Goal: Task Accomplishment & Management: Manage account settings

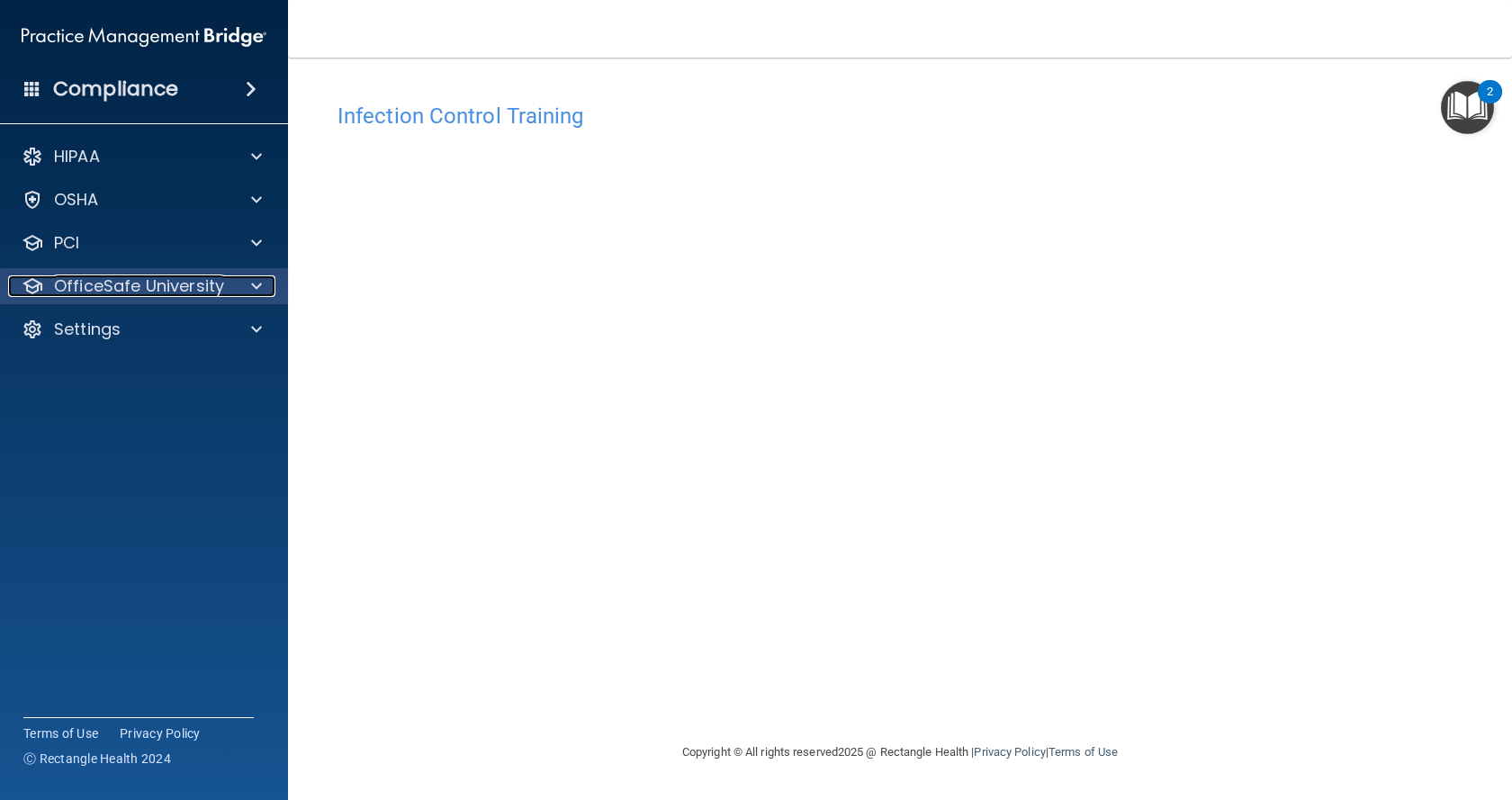
click at [131, 289] on p "OfficeSafe University" at bounding box center [139, 286] width 170 height 22
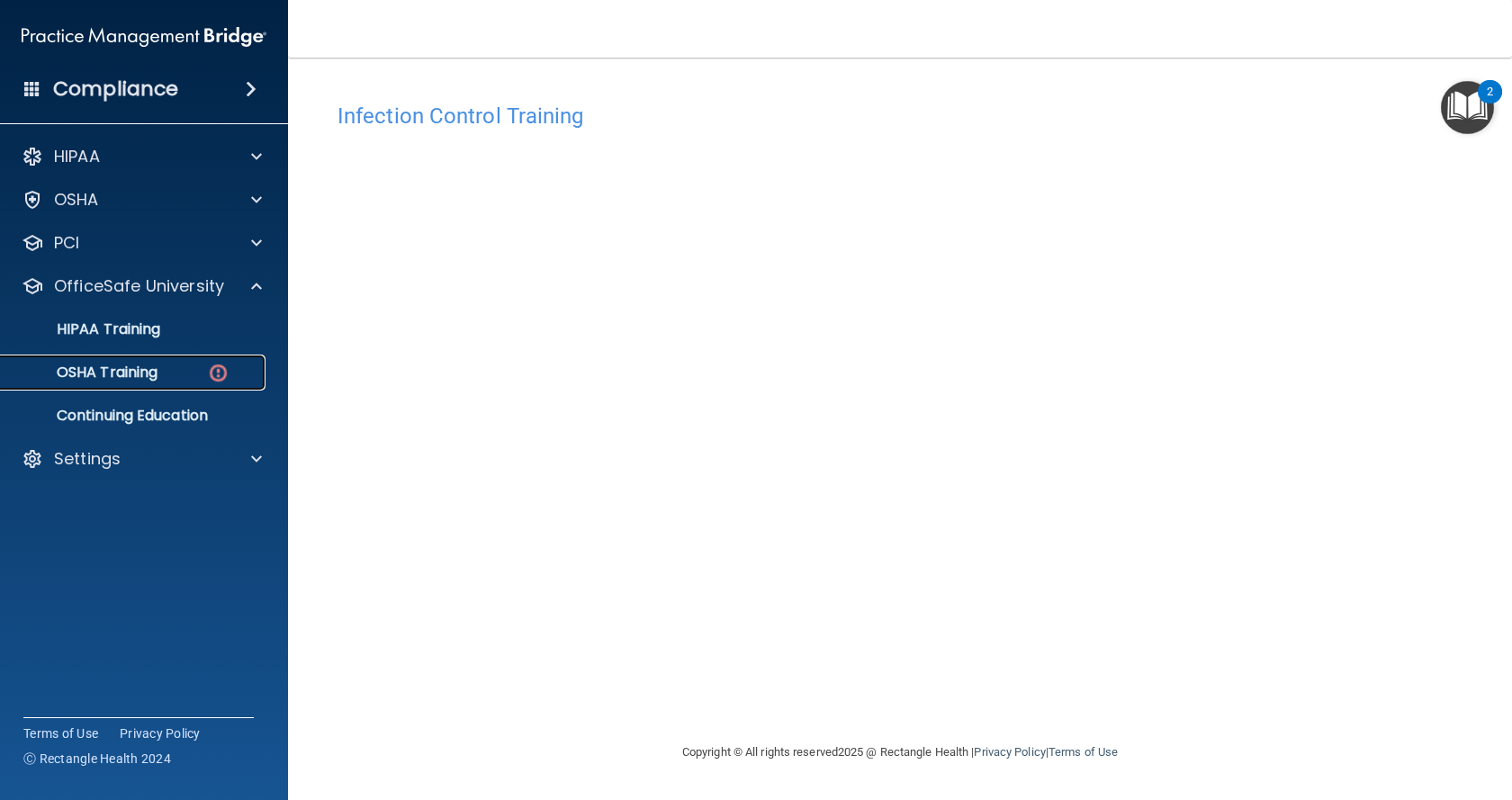
click at [131, 376] on p "OSHA Training" at bounding box center [85, 373] width 146 height 18
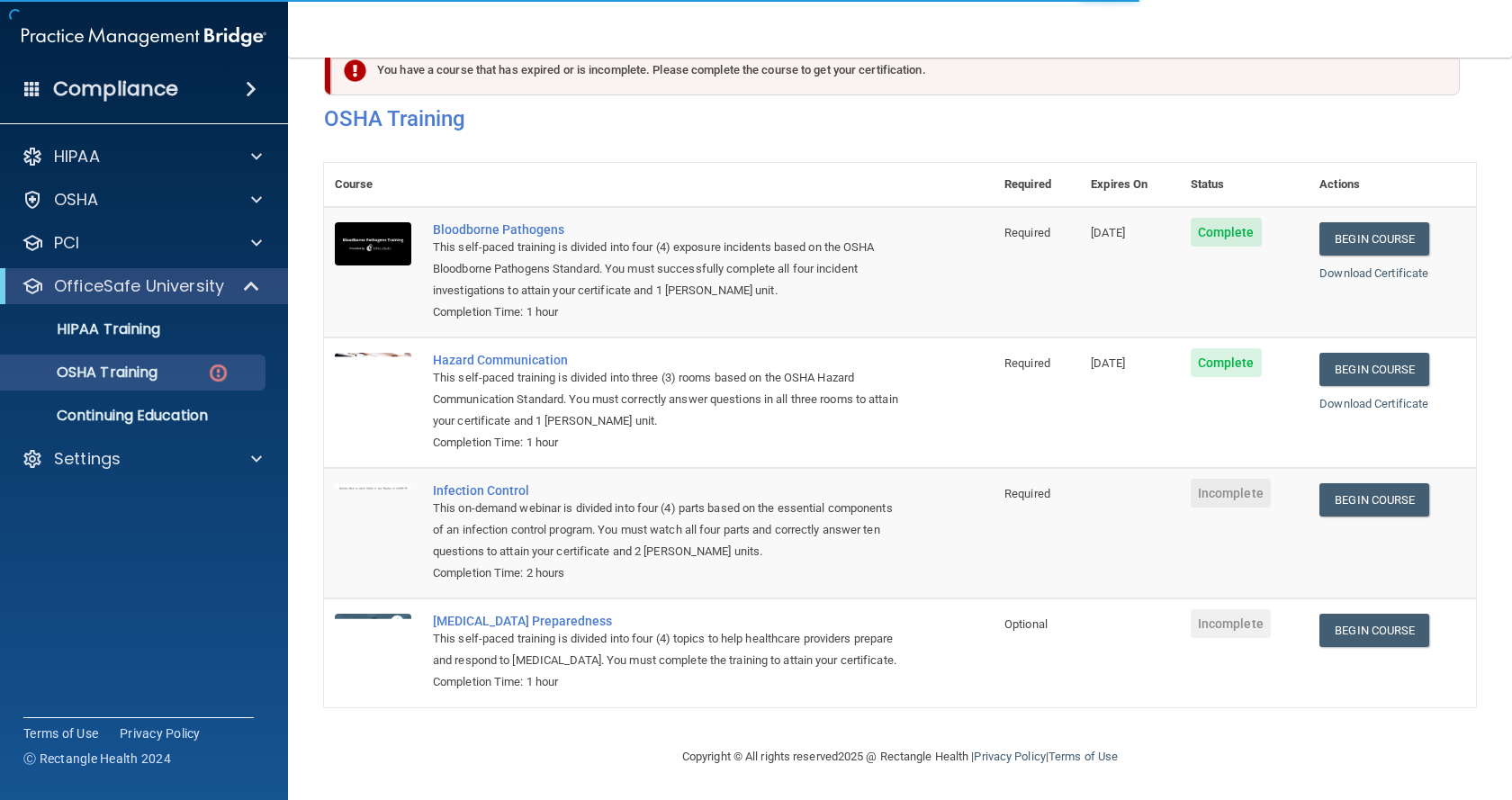
scroll to position [71, 0]
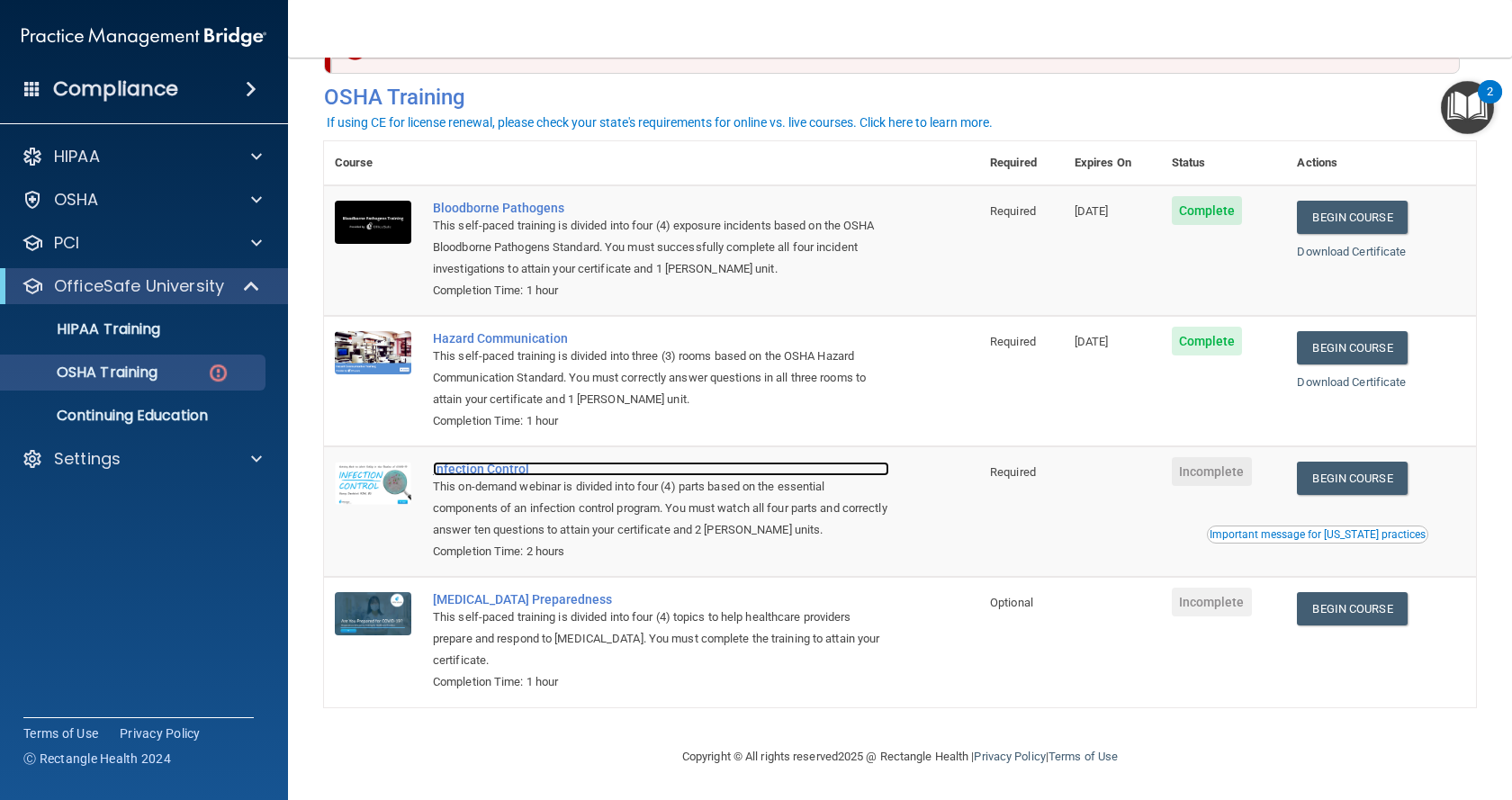
click at [490, 465] on div "Infection Control" at bounding box center [661, 468] width 456 height 15
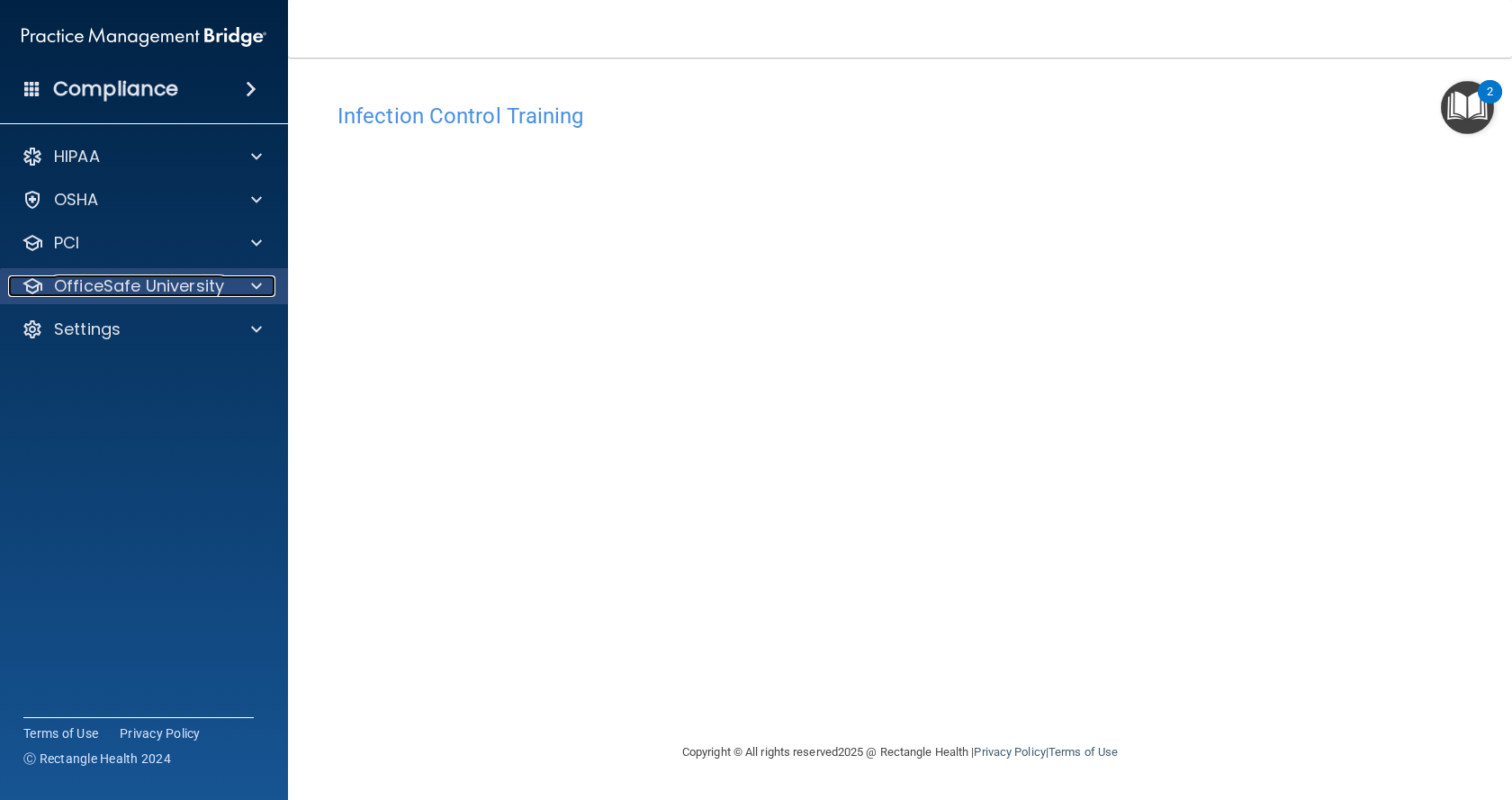
click at [253, 287] on span at bounding box center [257, 286] width 11 height 22
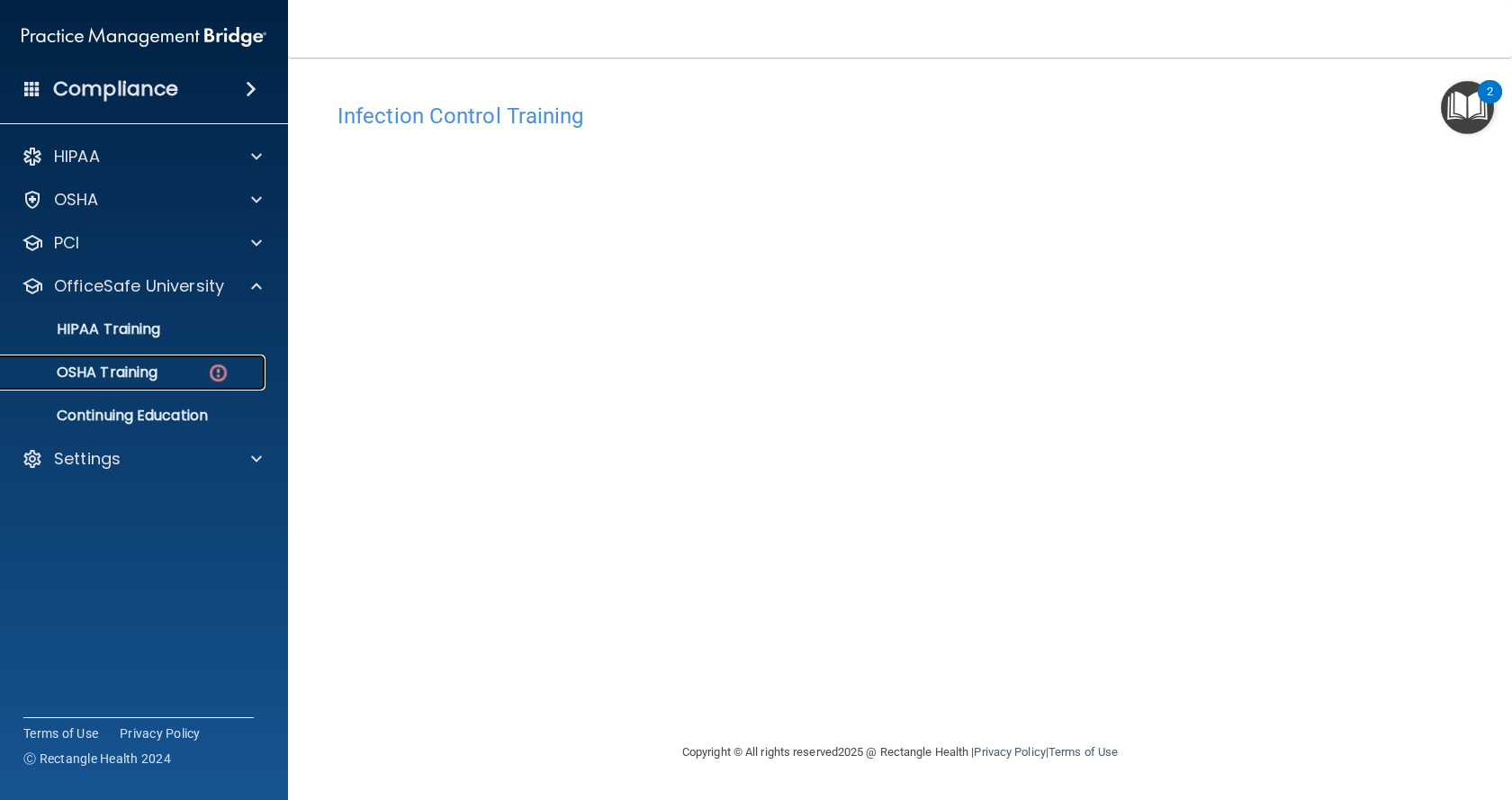
click at [135, 375] on p "OSHA Training" at bounding box center [85, 373] width 146 height 18
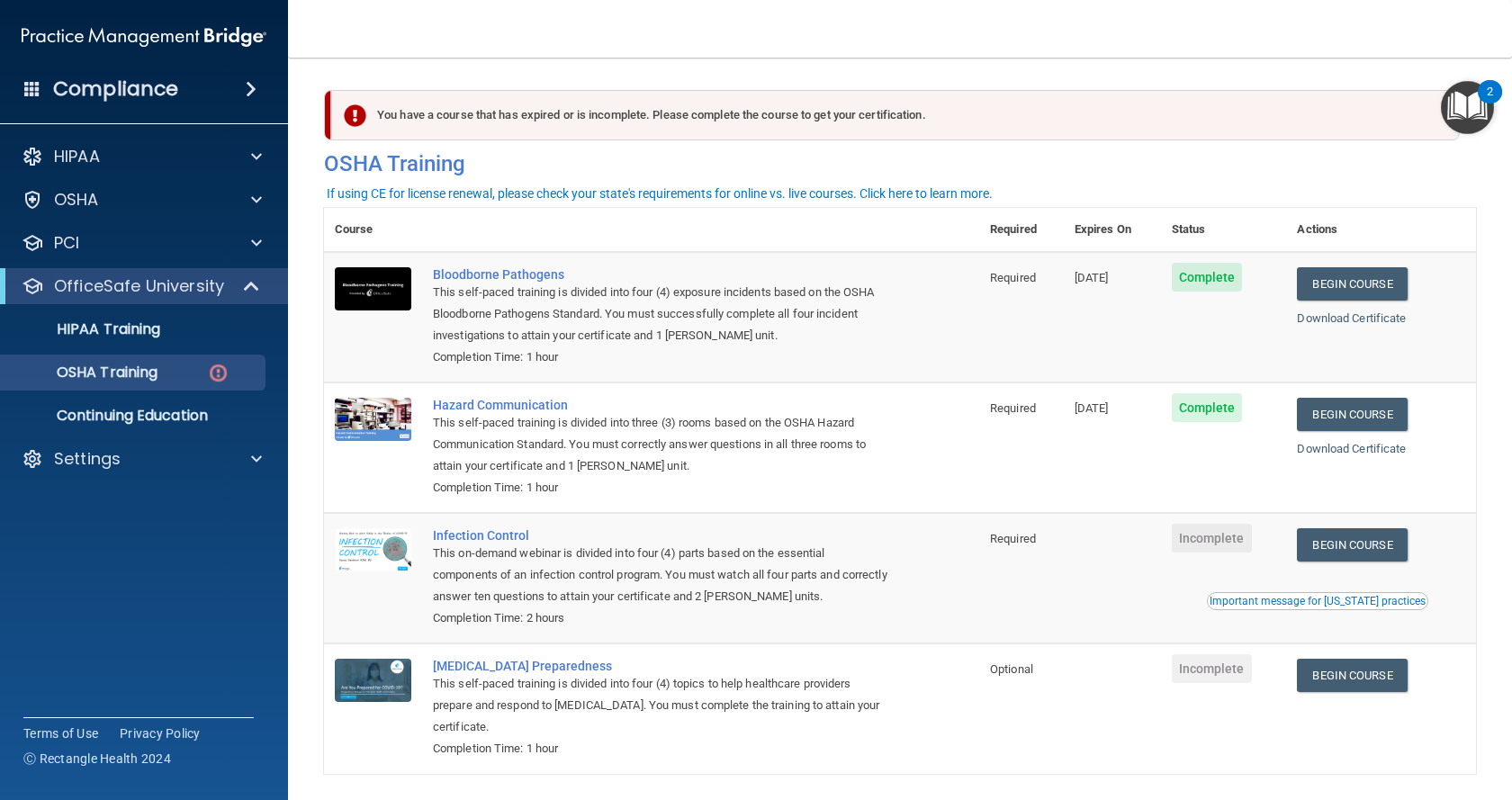
click at [610, 125] on div "You have a course that has expired or is incomplete. Please complete the course…" at bounding box center [894, 114] width 1128 height 50
click at [566, 559] on div "This on-demand webinar is divided into four (4) parts based on the essential co…" at bounding box center [661, 574] width 456 height 65
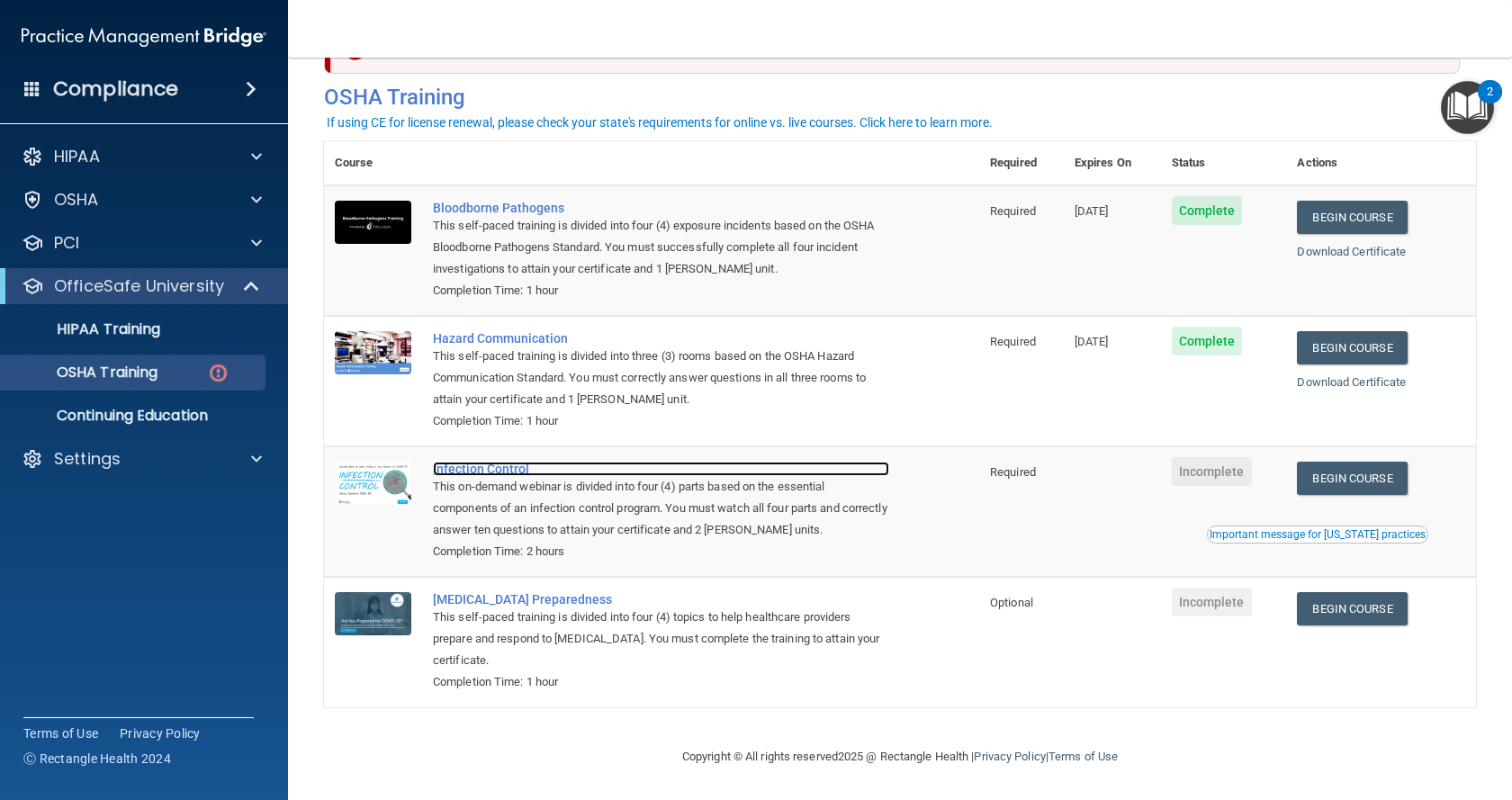
click at [512, 466] on div "Infection Control" at bounding box center [661, 468] width 456 height 15
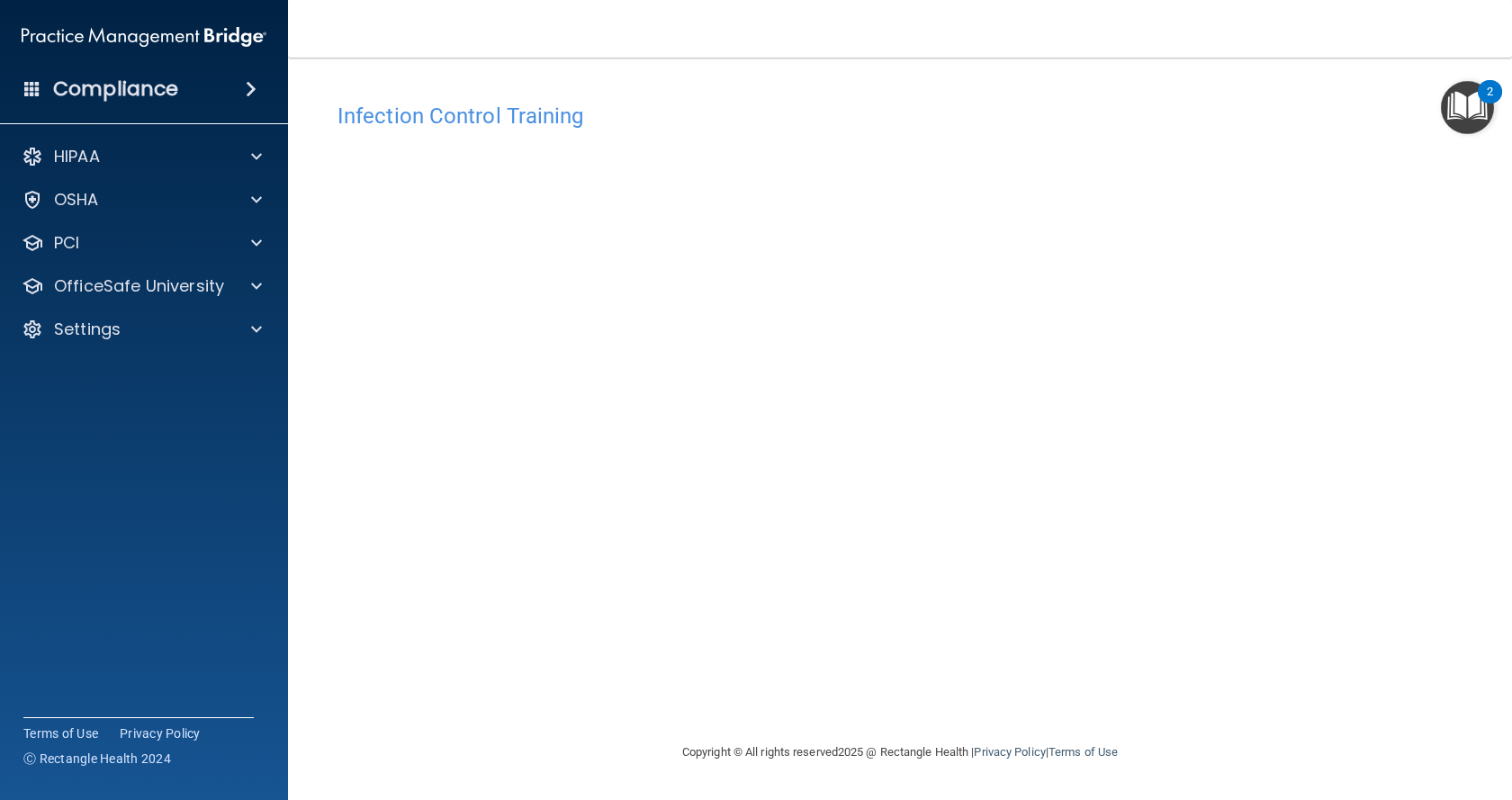
click at [1332, 558] on div "Infection Control Training This course doesn’t expire until . Are you sure you …" at bounding box center [900, 416] width 1152 height 647
click at [200, 277] on p "OfficeSafe University" at bounding box center [139, 286] width 170 height 22
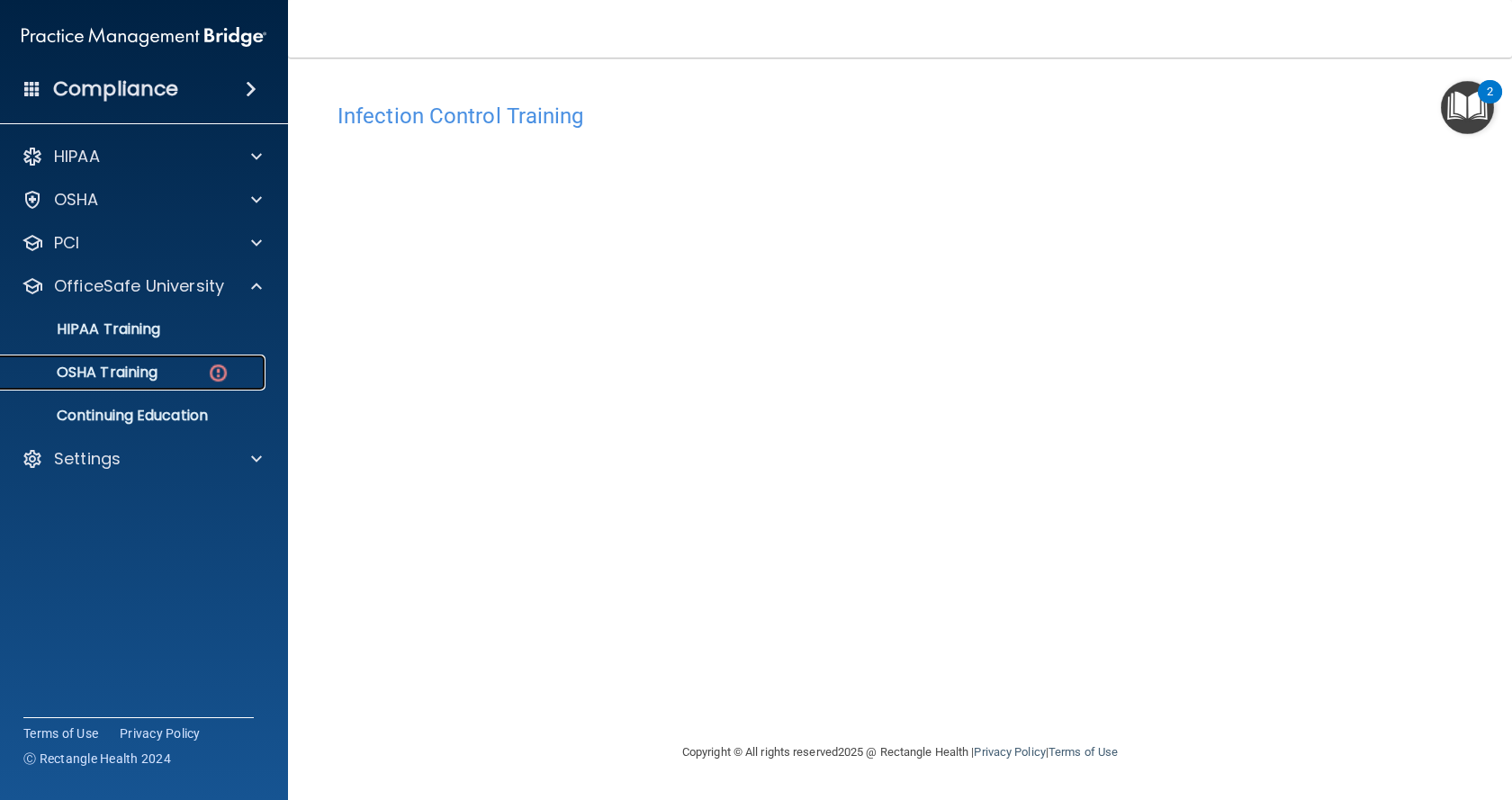
click at [157, 378] on p "OSHA Training" at bounding box center [85, 373] width 146 height 18
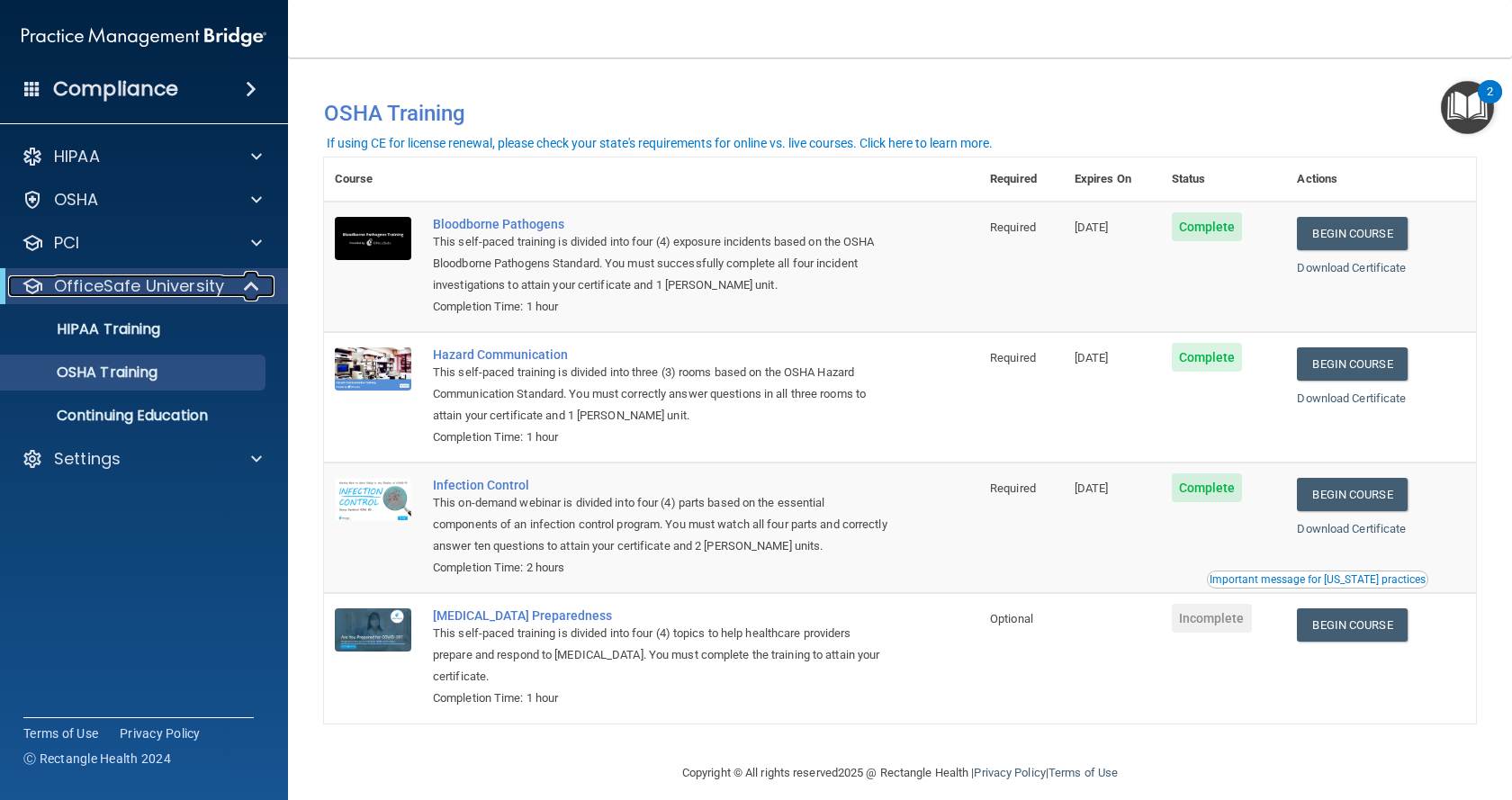
click at [181, 288] on p "OfficeSafe University" at bounding box center [139, 286] width 170 height 22
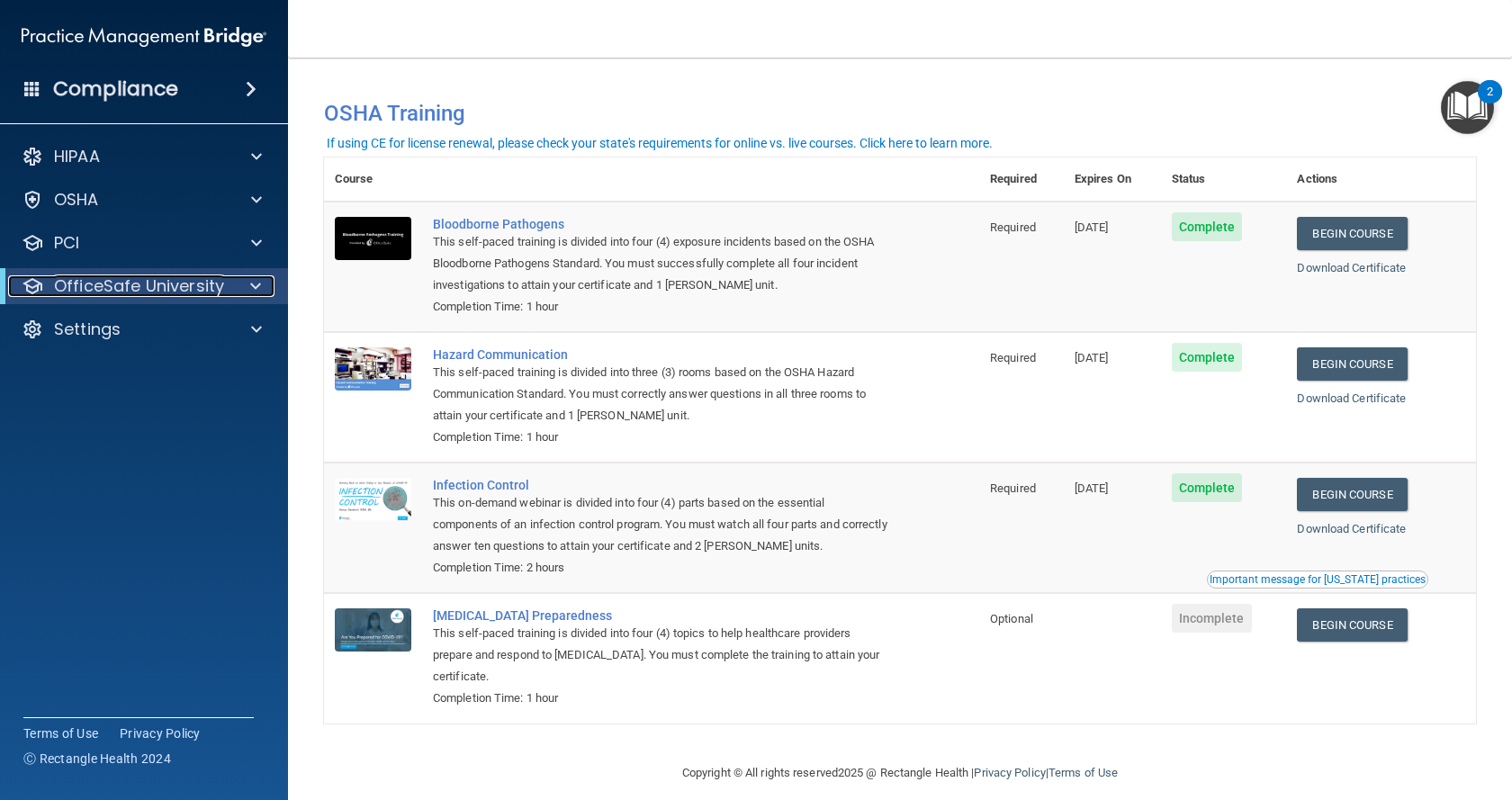
click at [248, 287] on div at bounding box center [252, 286] width 44 height 22
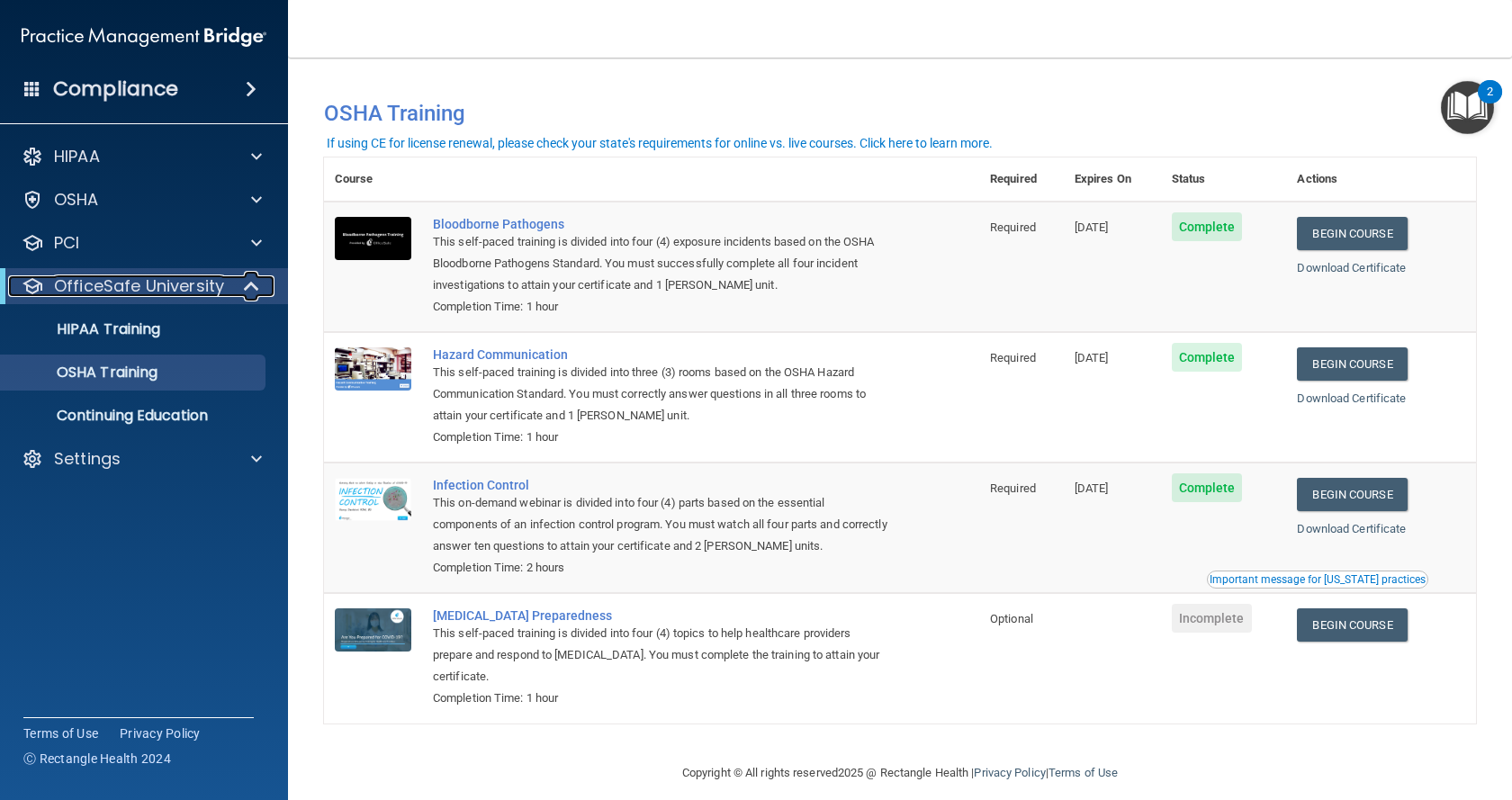
click at [72, 285] on p "OfficeSafe University" at bounding box center [139, 286] width 170 height 22
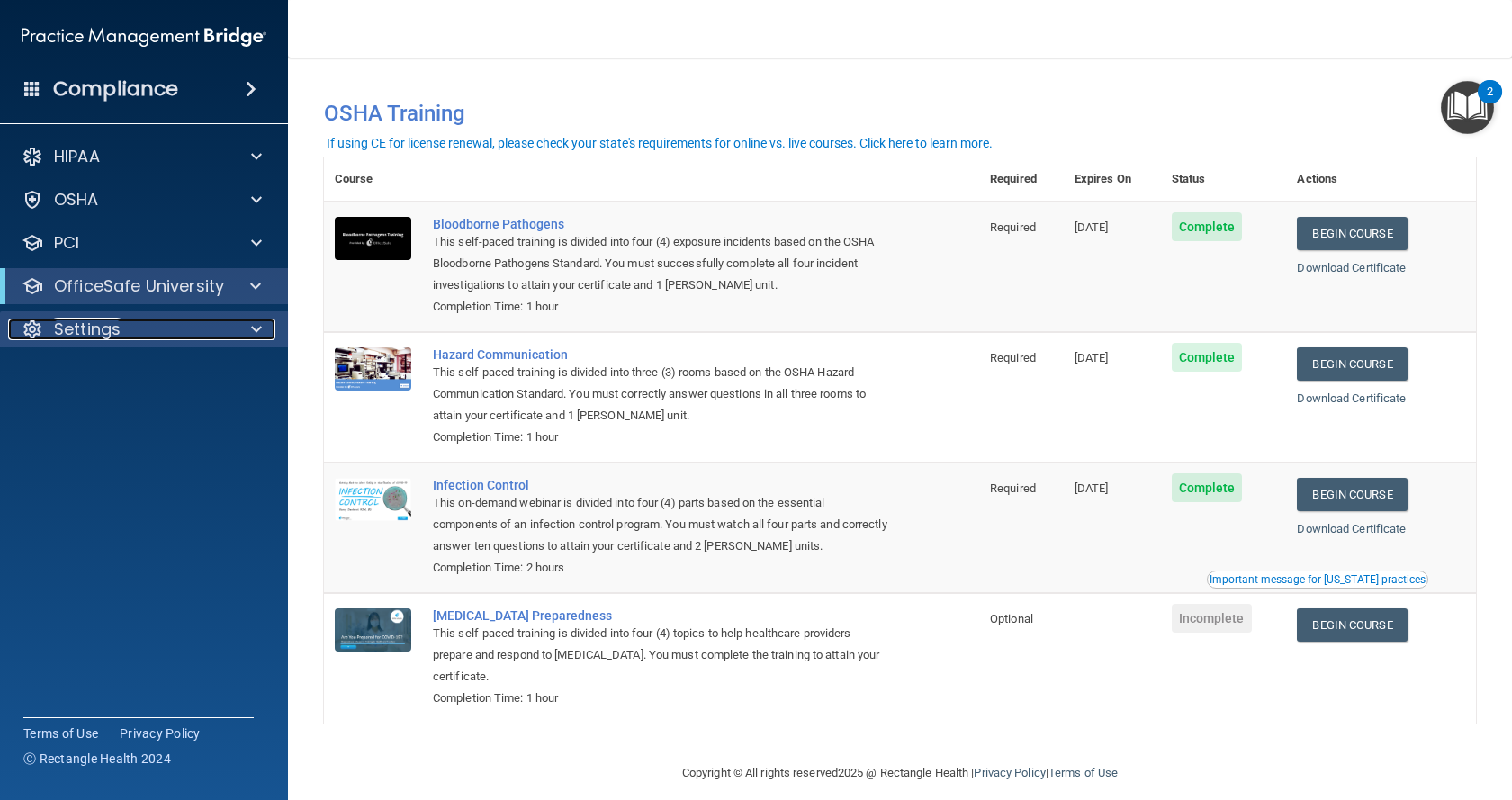
click at [75, 334] on p "Settings" at bounding box center [87, 330] width 67 height 22
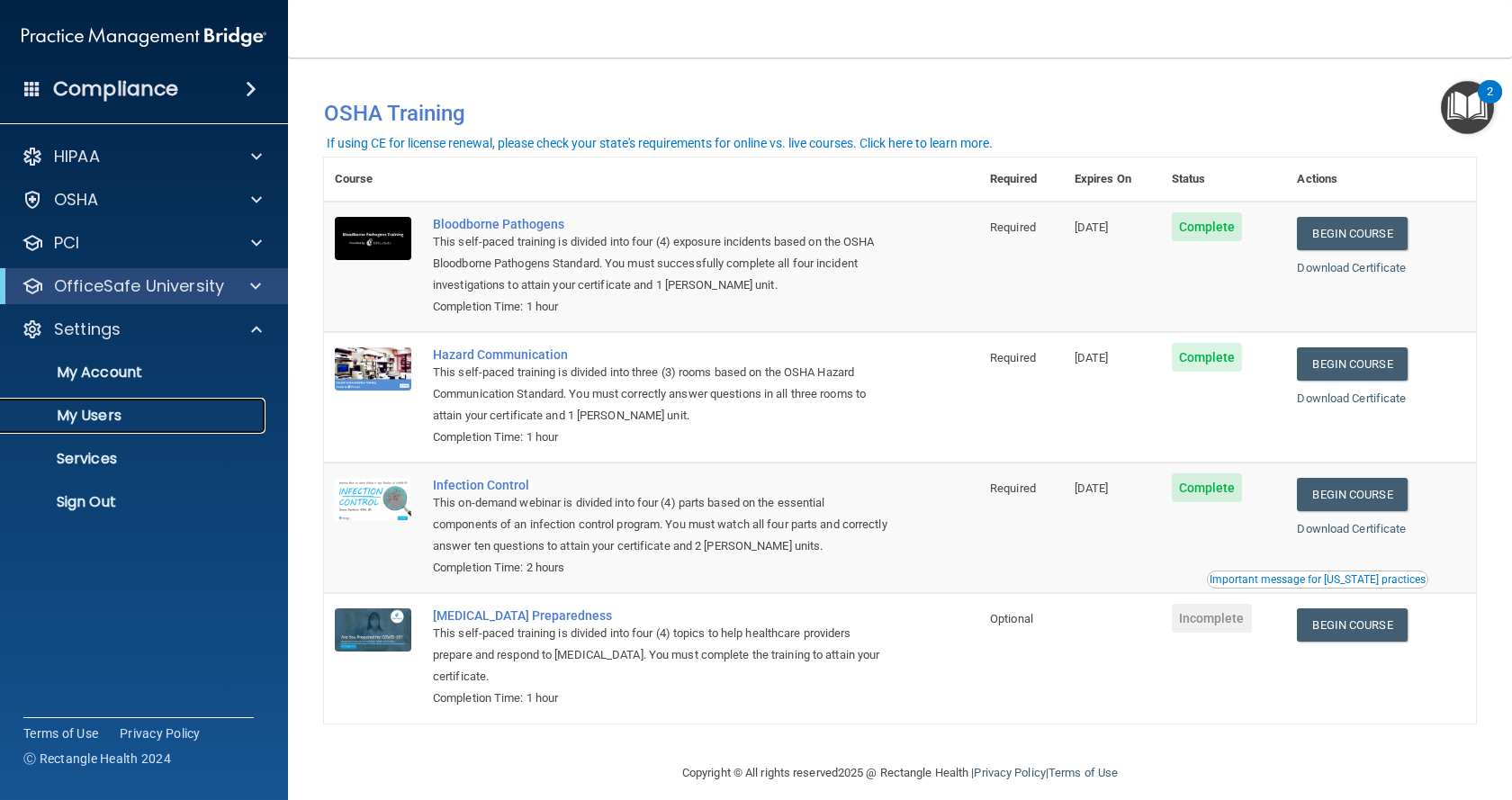
click at [126, 412] on p "My Users" at bounding box center [134, 416] width 246 height 18
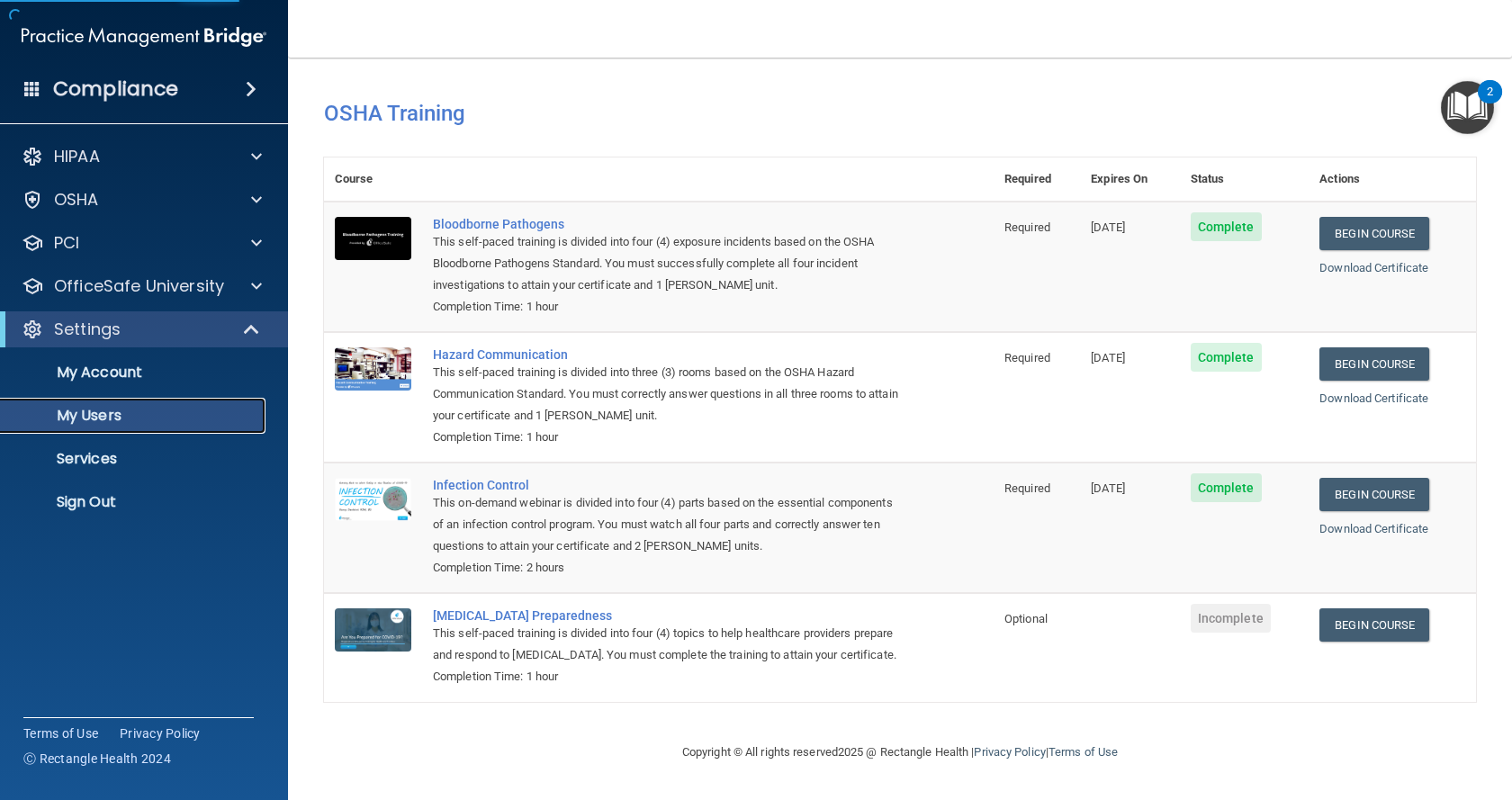
select select "20"
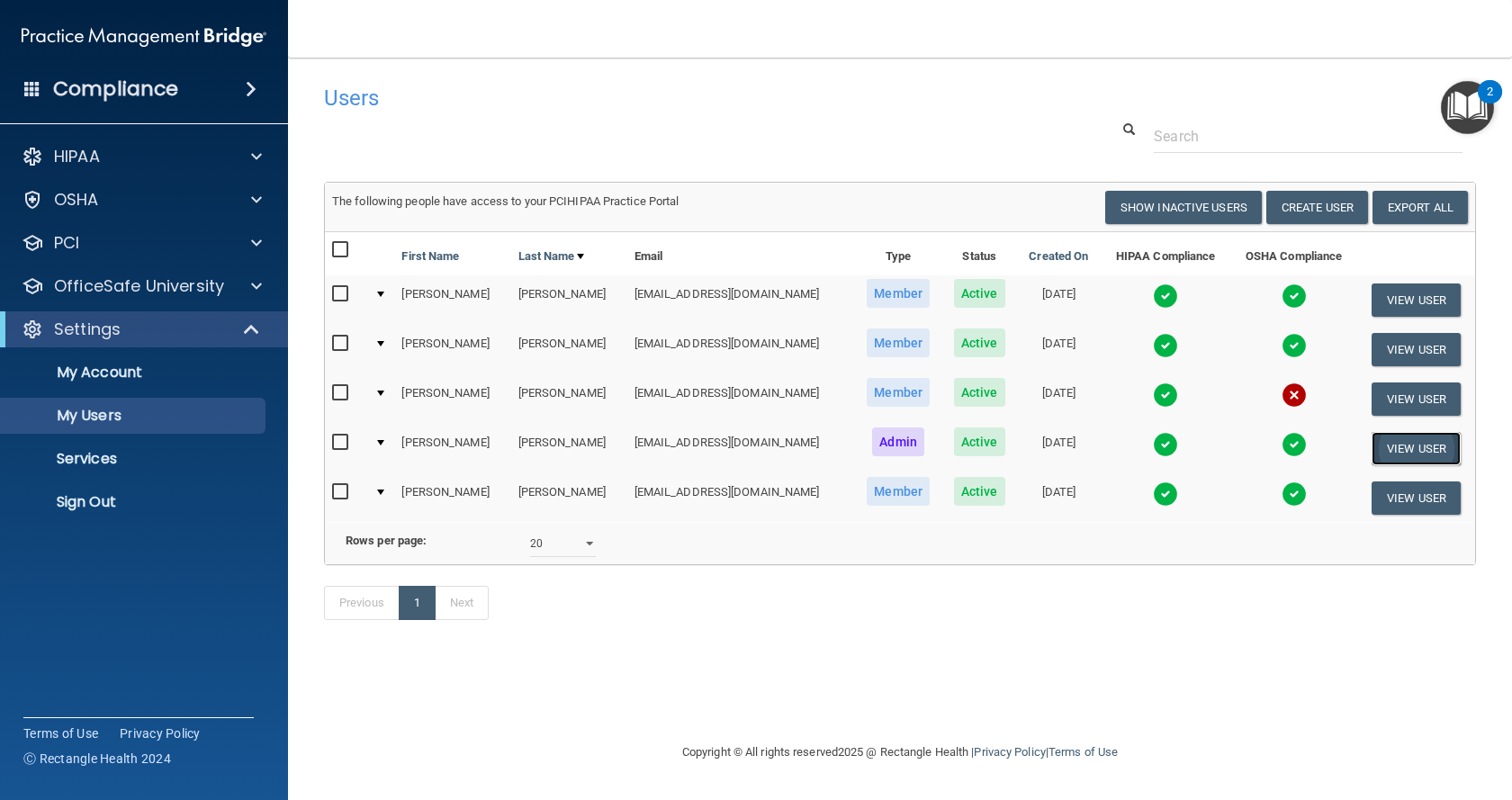
click at [1401, 456] on button "View User" at bounding box center [1416, 448] width 90 height 33
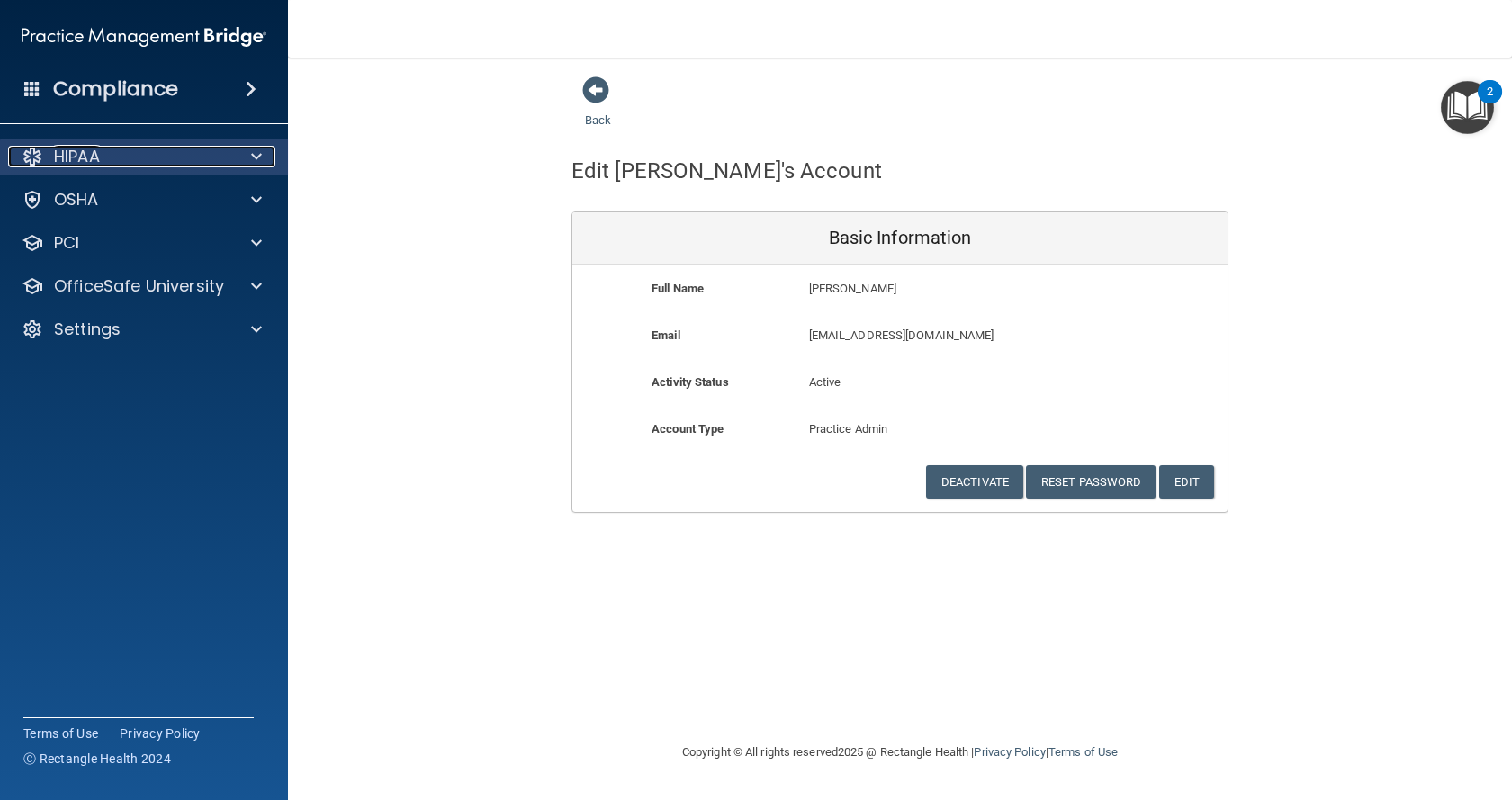
click at [77, 155] on p "HIPAA" at bounding box center [77, 157] width 46 height 22
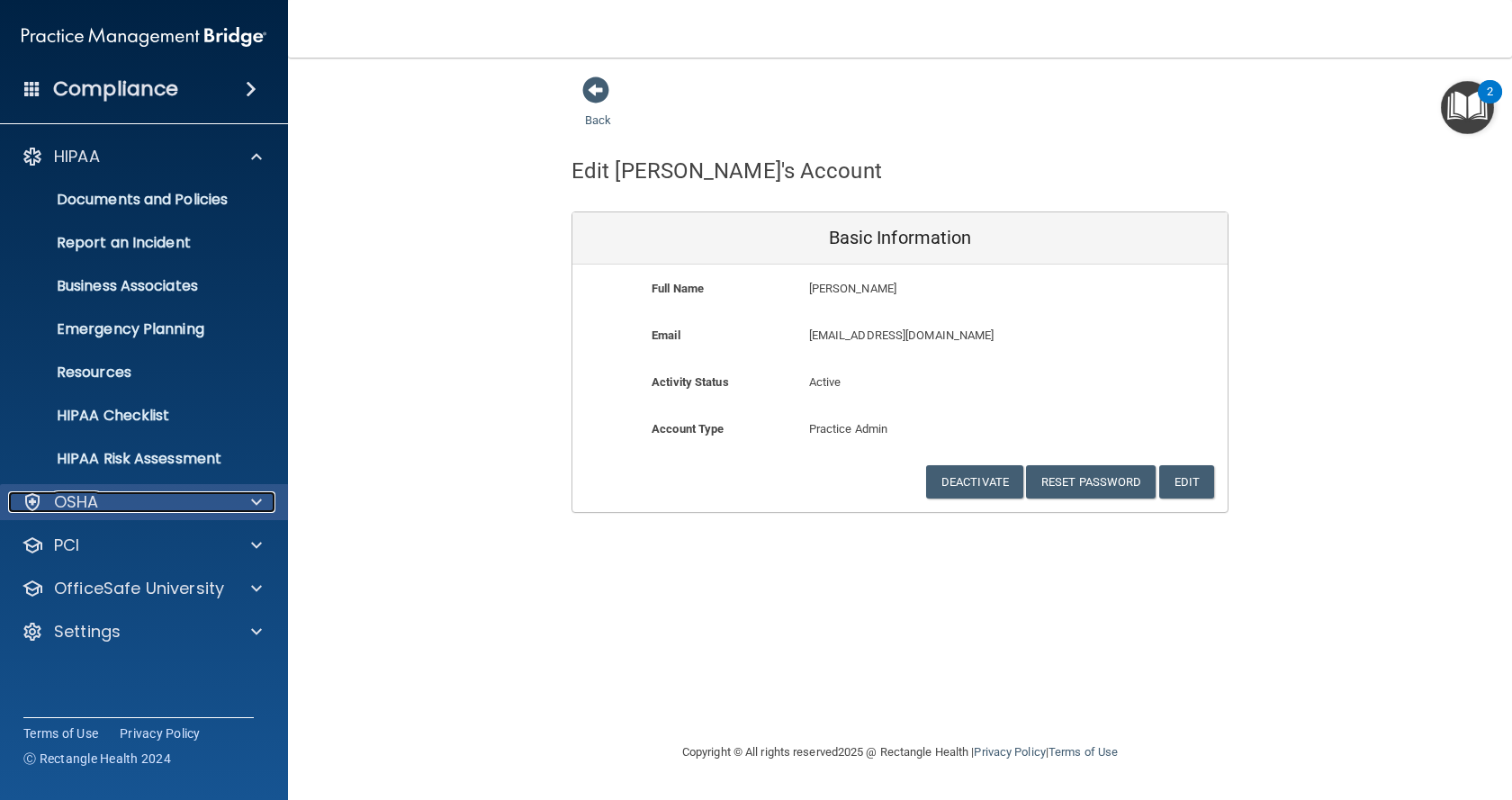
click at [105, 509] on div "OSHA" at bounding box center [120, 502] width 223 height 22
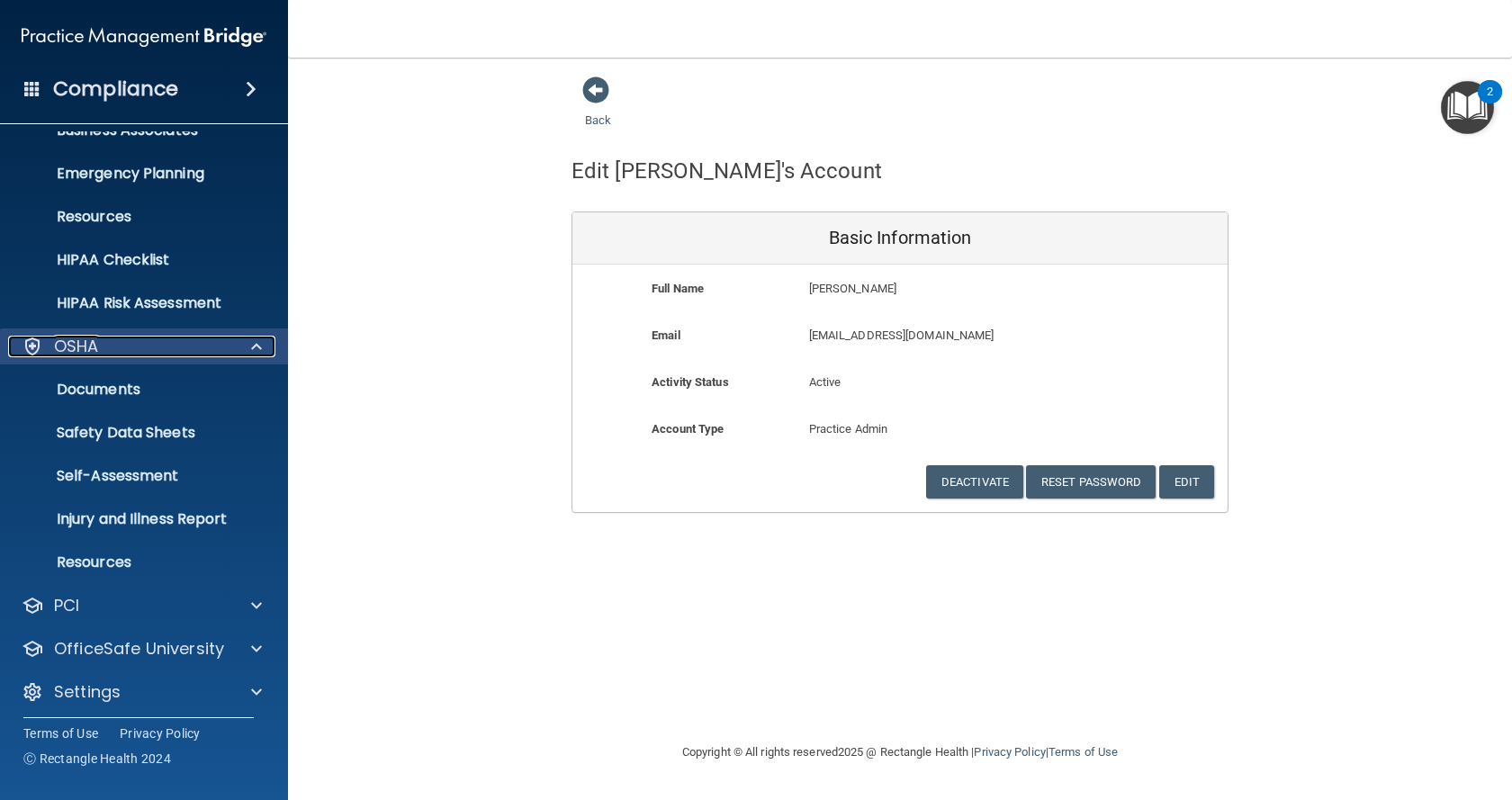
scroll to position [163, 0]
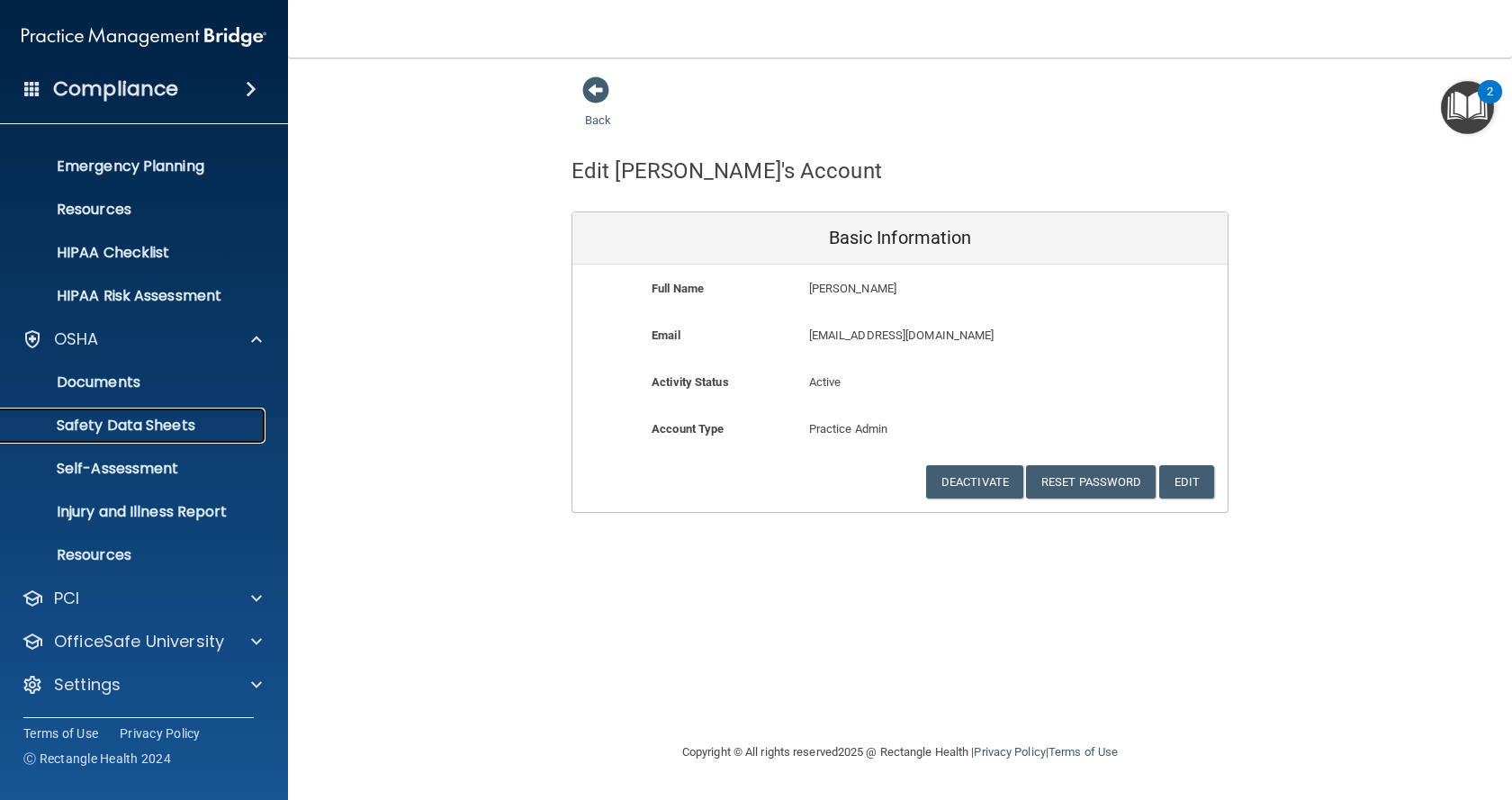
click at [160, 437] on link "Safety Data Sheets" at bounding box center [123, 425] width 283 height 36
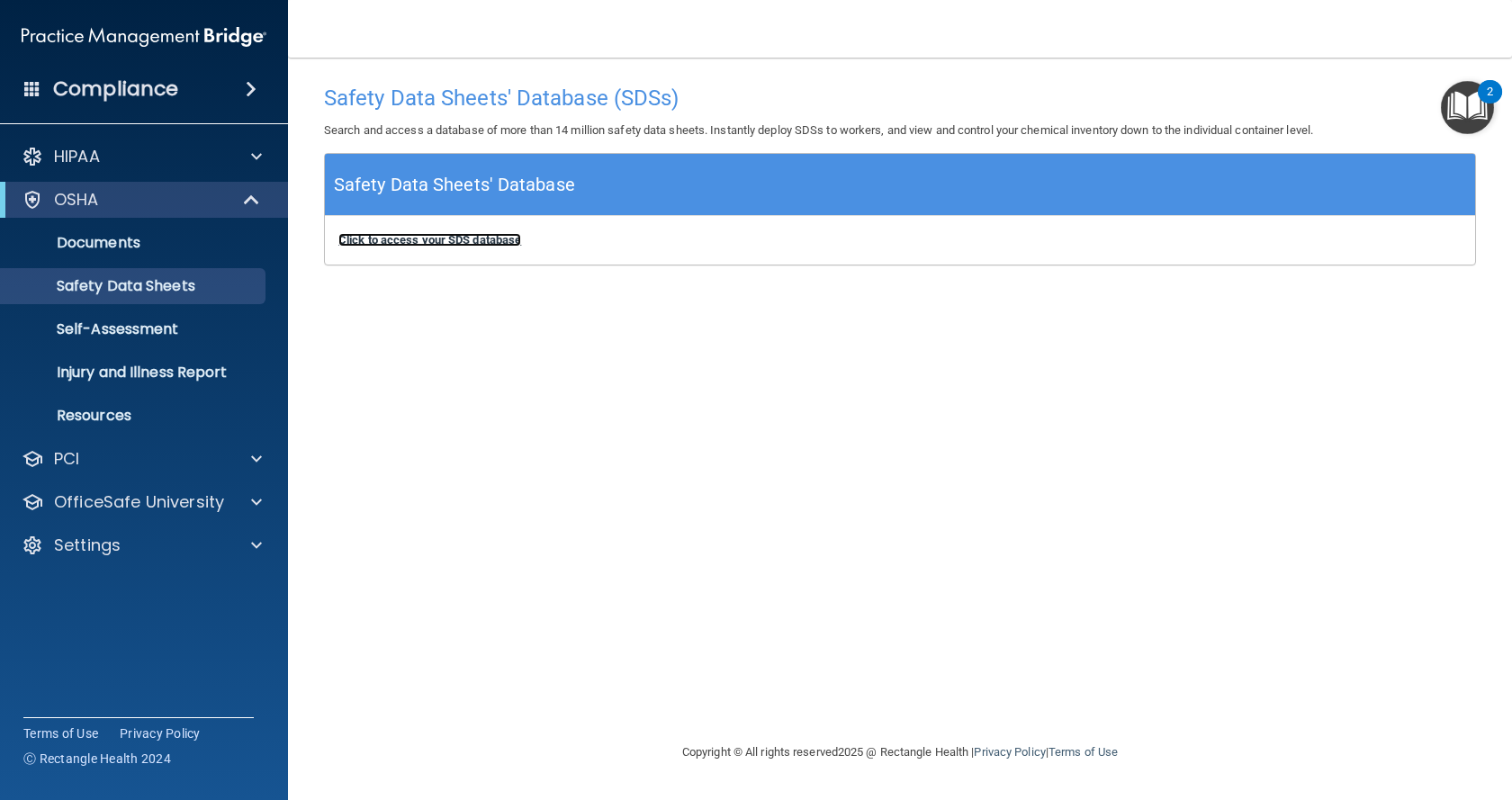
click at [370, 240] on b "Click to access your SDS database" at bounding box center [429, 239] width 183 height 14
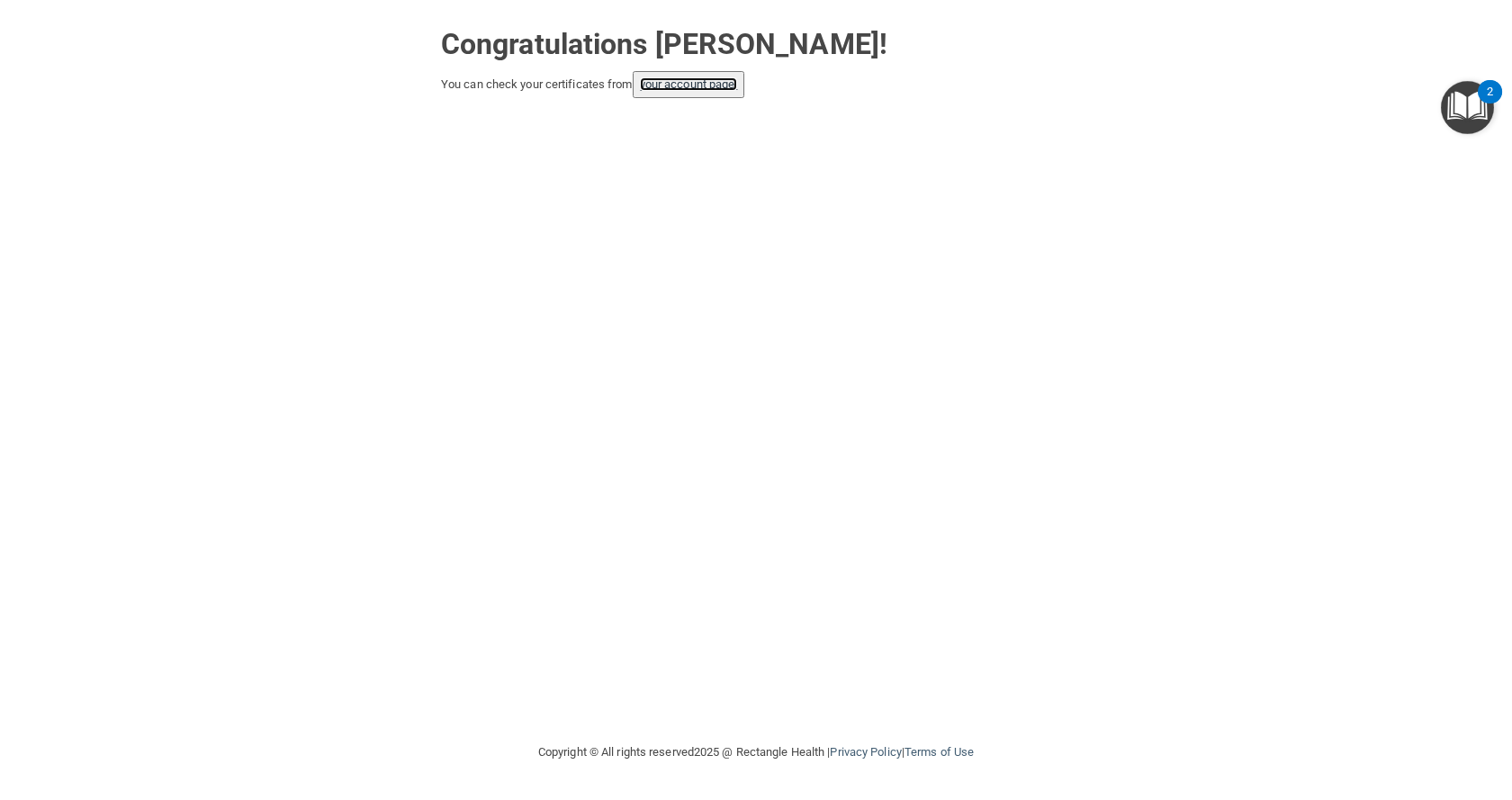
click at [707, 84] on link "your account page!" at bounding box center [688, 84] width 98 height 14
